Goal: Task Accomplishment & Management: Manage account settings

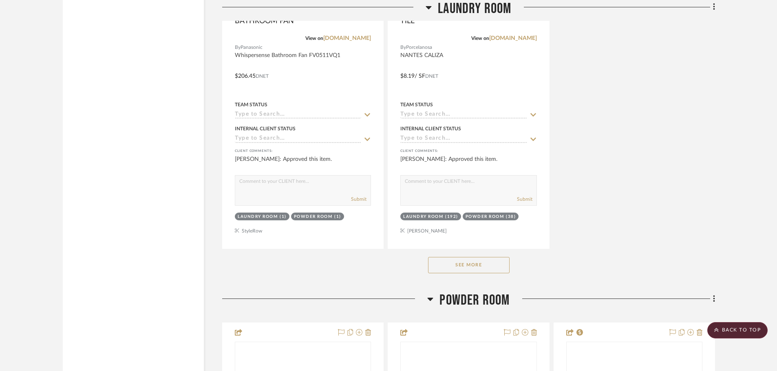
scroll to position [2405, 0]
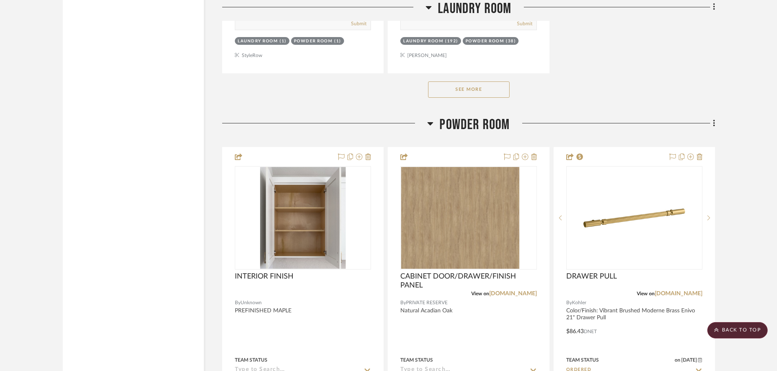
click at [471, 82] on button "See More" at bounding box center [469, 90] width 82 height 16
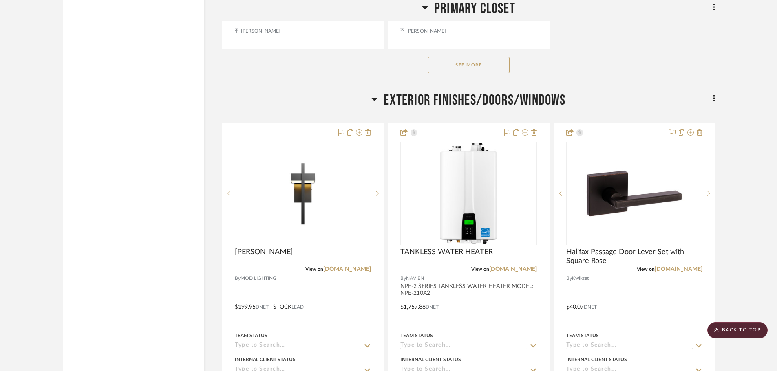
scroll to position [8868, 0]
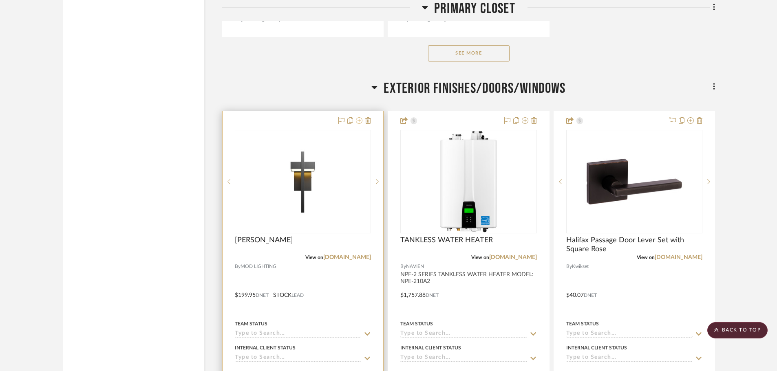
click at [360, 117] on icon at bounding box center [359, 120] width 7 height 7
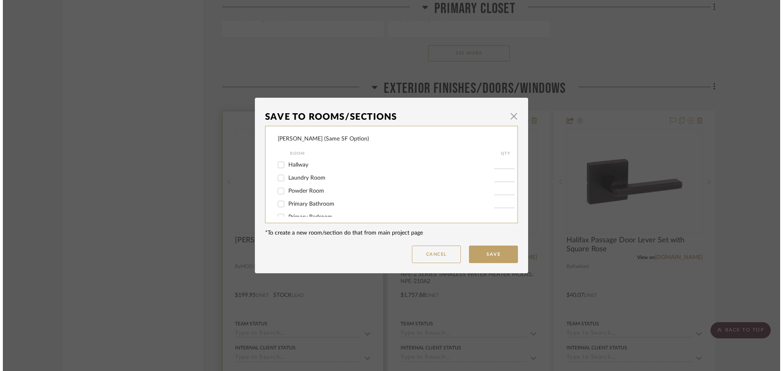
scroll to position [0, 0]
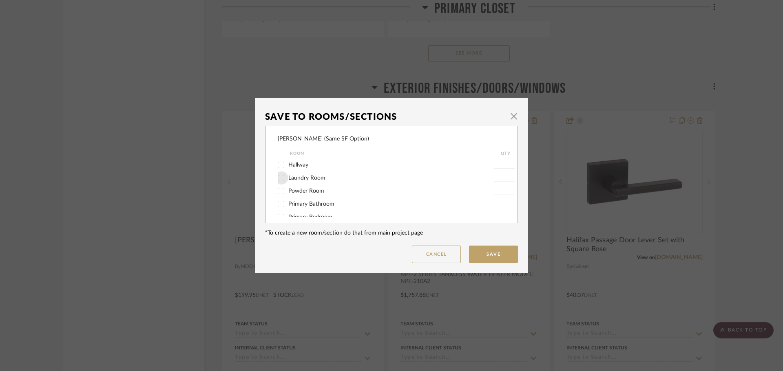
click at [278, 179] on input "Laundry Room" at bounding box center [280, 178] width 13 height 13
checkbox input "true"
type input "1"
click at [280, 203] on input "Exterior Finishes/Doors/Windows" at bounding box center [280, 202] width 13 height 13
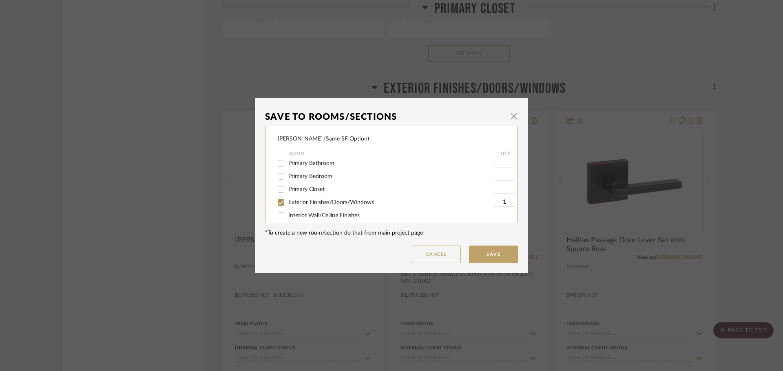
checkbox input "false"
click at [282, 174] on input "Primary Bedroom" at bounding box center [280, 176] width 13 height 13
checkbox input "true"
type input "1"
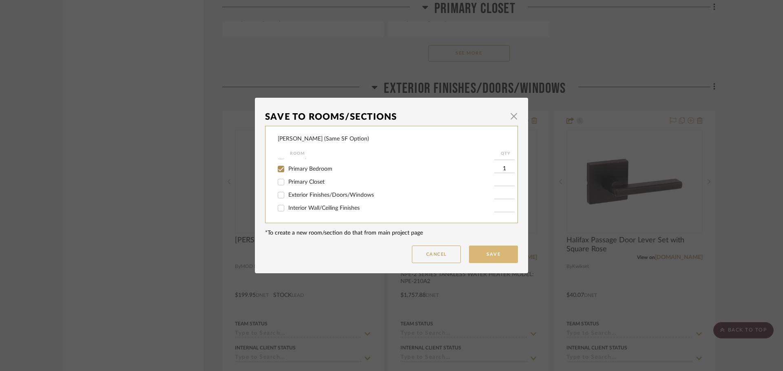
click at [487, 256] on button "Save" at bounding box center [493, 255] width 49 height 18
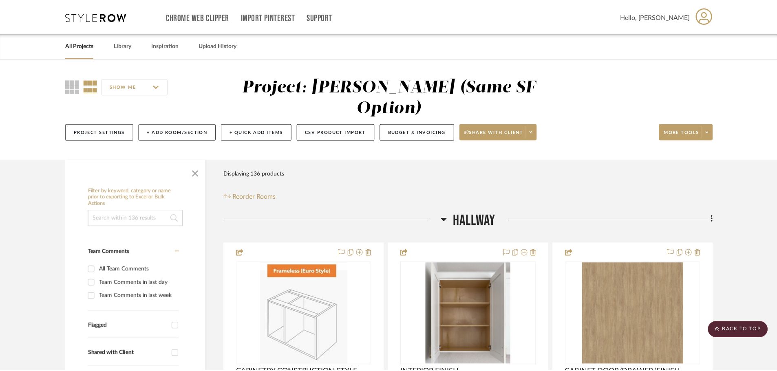
scroll to position [8868, 0]
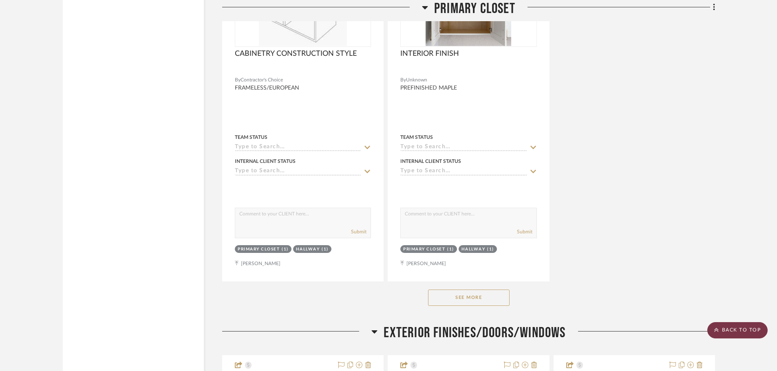
click at [744, 331] on scroll-to-top-button "BACK TO TOP" at bounding box center [737, 330] width 60 height 16
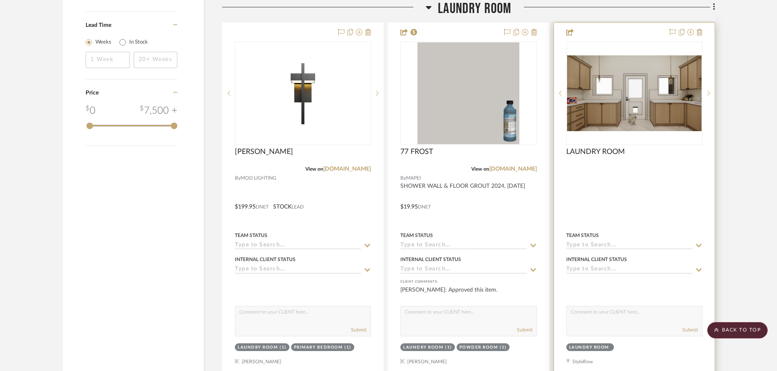
scroll to position [1304, 0]
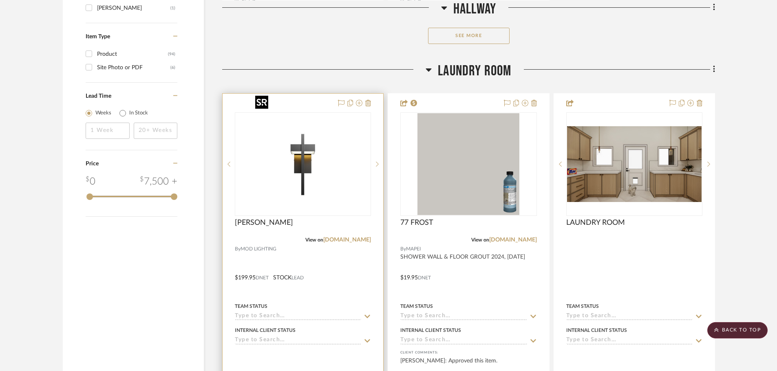
click at [0, 0] on img at bounding box center [0, 0] width 0 height 0
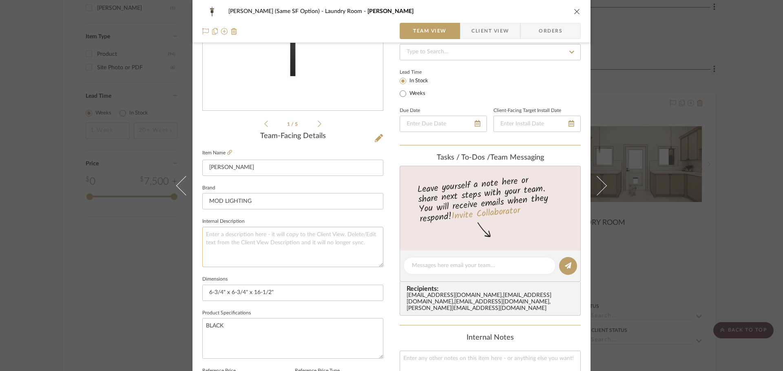
scroll to position [163, 0]
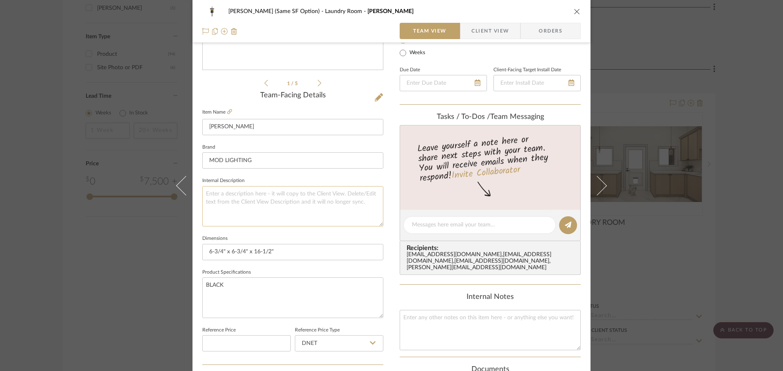
click at [330, 203] on textarea at bounding box center [292, 206] width 181 height 40
click at [416, 311] on textarea at bounding box center [489, 330] width 181 height 40
drag, startPoint x: 448, startPoint y: 312, endPoint x: 330, endPoint y: 291, distance: 119.6
click at [330, 291] on div "[PERSON_NAME] (Same SF Option) Laundry Room [PERSON_NAME] Team View Client View…" at bounding box center [391, 219] width 398 height 753
type textarea "EXTERIOR SCONCE"
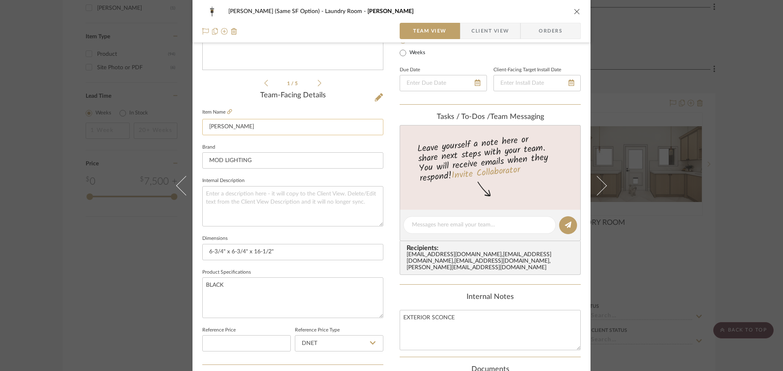
click at [286, 127] on input "[PERSON_NAME]" at bounding box center [292, 127] width 181 height 16
drag, startPoint x: 286, startPoint y: 127, endPoint x: 95, endPoint y: 108, distance: 191.7
click at [95, 108] on div "[PERSON_NAME] (Same SF Option) Laundry Room [PERSON_NAME] Team View Client View…" at bounding box center [391, 185] width 783 height 371
paste input "EXTERIOR SCONCE"
type input "EXTERIOR SCONCE"
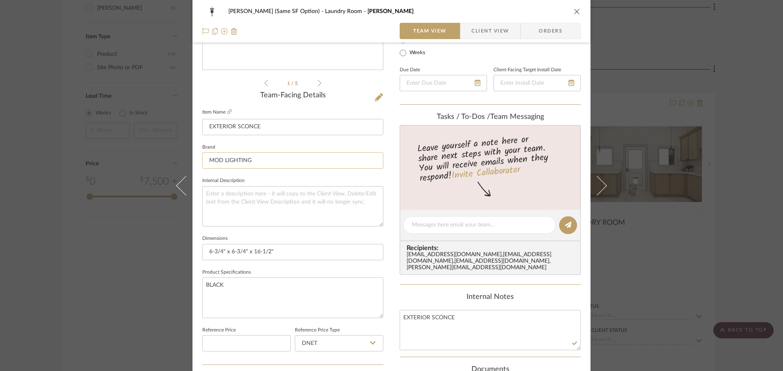
click at [271, 162] on input "MOD LIGHTING" at bounding box center [292, 160] width 181 height 16
click at [247, 208] on textarea at bounding box center [292, 206] width 181 height 40
drag, startPoint x: 277, startPoint y: 256, endPoint x: 282, endPoint y: 253, distance: 5.8
click at [278, 256] on input "6-3/4" x 6-3/4" x 16-1/2"" at bounding box center [292, 252] width 181 height 16
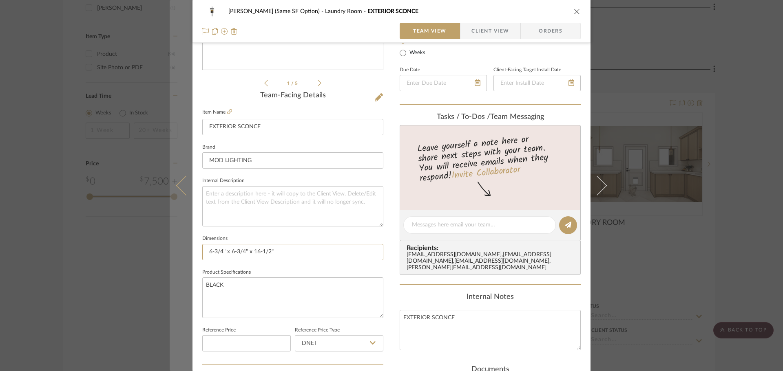
drag, startPoint x: 283, startPoint y: 253, endPoint x: 171, endPoint y: 252, distance: 111.7
click at [171, 252] on mat-dialog-content "[PERSON_NAME] (Same SF Option) Laundry Room EXTERIOR SCONCE Team View Client Vi…" at bounding box center [392, 219] width 444 height 753
